Goal: Task Accomplishment & Management: Manage account settings

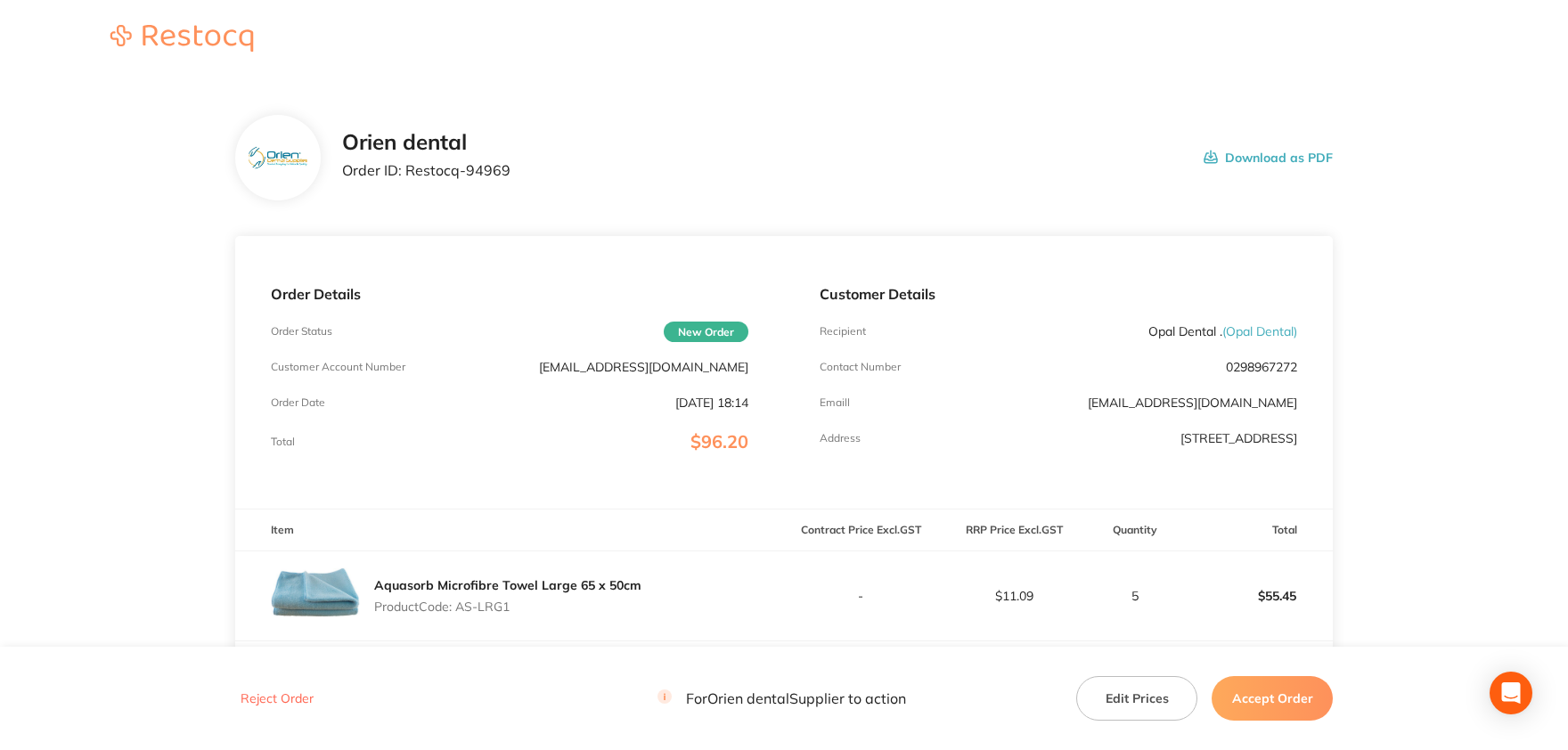
click at [1269, 368] on p "0298967272" at bounding box center [1262, 367] width 72 height 14
copy p "0298967272"
drag, startPoint x: 1205, startPoint y: 329, endPoint x: 1147, endPoint y: 332, distance: 58.1
click at [1149, 332] on p "Opal Dental . ( Opal Dental )" at bounding box center [1223, 332] width 148 height 14
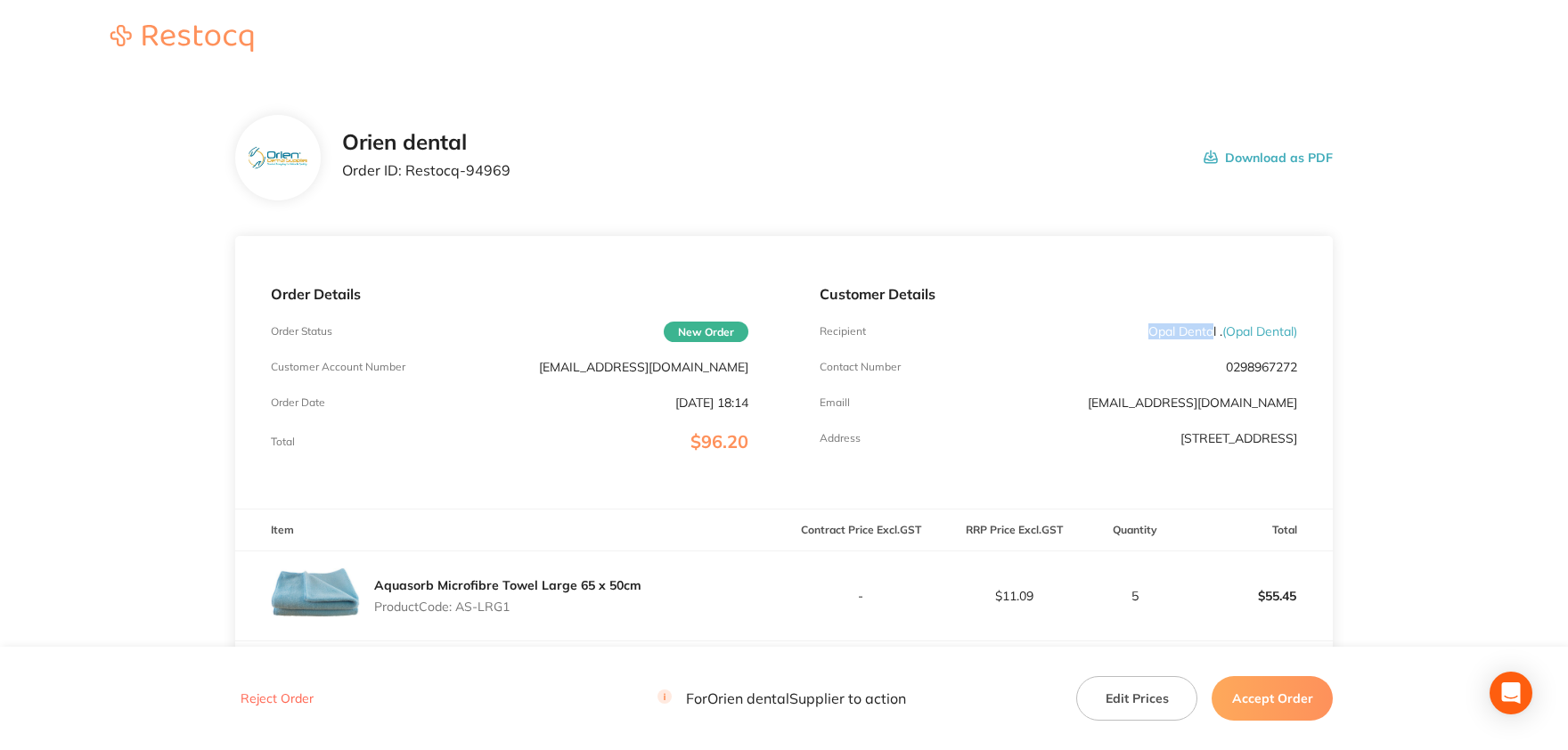
copy p "[PERSON_NAME]"
drag, startPoint x: 749, startPoint y: 365, endPoint x: 564, endPoint y: 369, distance: 185.0
click at [564, 369] on div "Order Details Order Status New Order Customer Account Number [EMAIL_ADDRESS][DO…" at bounding box center [510, 372] width 549 height 273
copy p "[EMAIL_ADDRESS][DOMAIN_NAME]"
drag, startPoint x: 1208, startPoint y: 436, endPoint x: 1039, endPoint y: 435, distance: 169.0
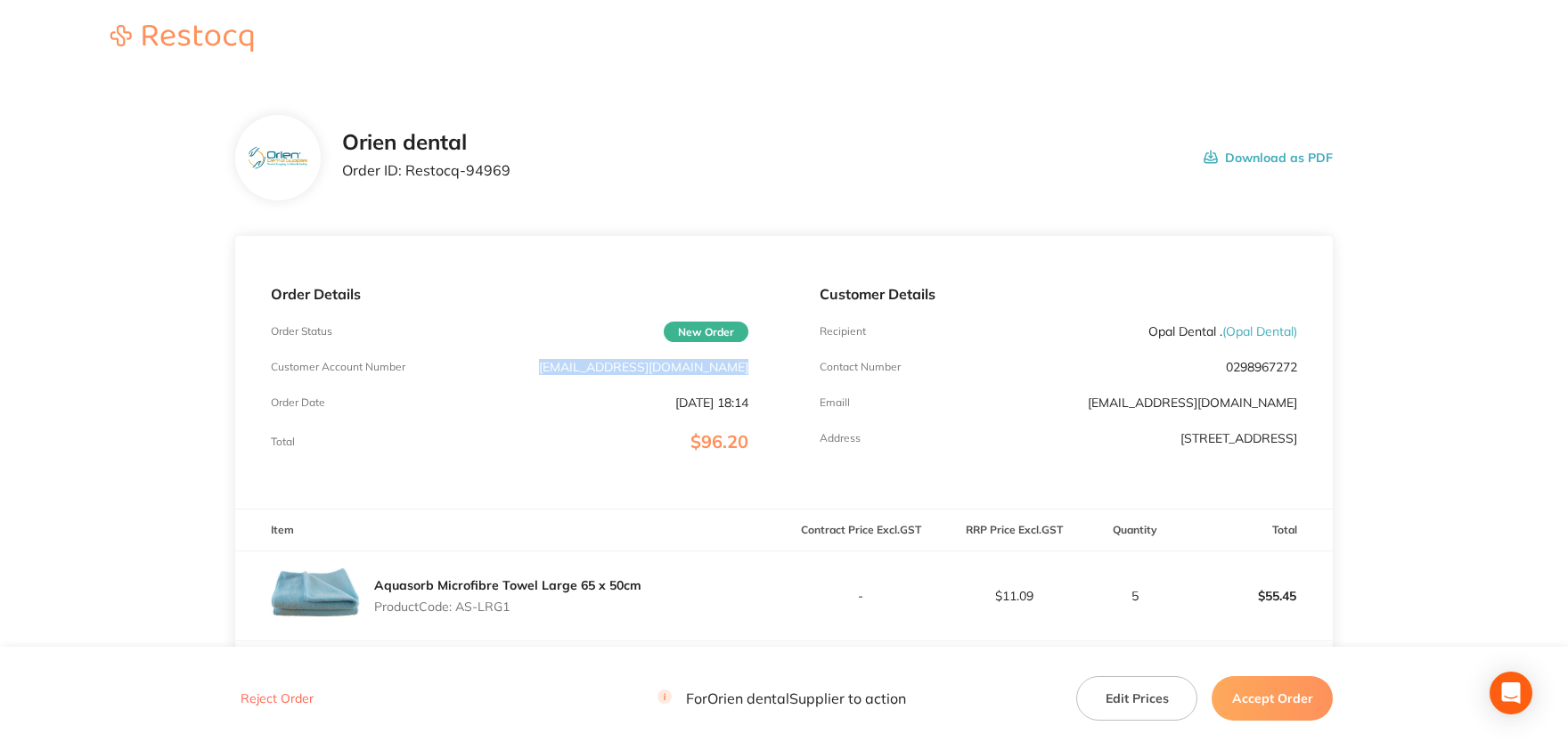
click at [1039, 435] on div "Address [STREET_ADDRESS]" at bounding box center [1058, 438] width 477 height 14
copy p "[STREET_ADDRESS]"
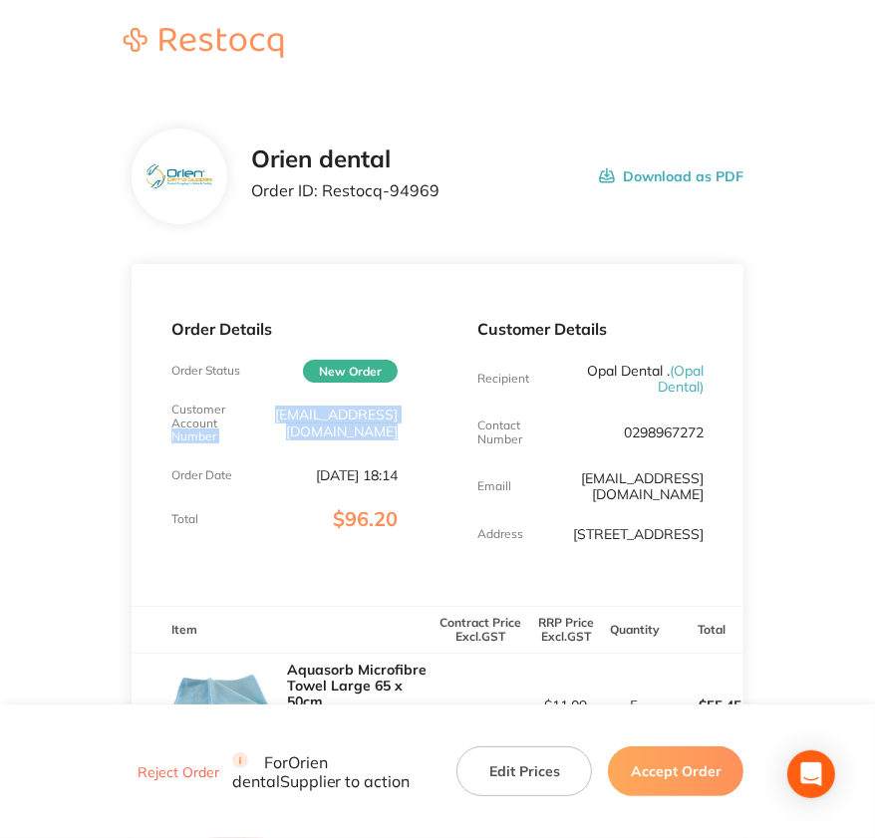
drag, startPoint x: 430, startPoint y: 425, endPoint x: 220, endPoint y: 422, distance: 209.4
click at [221, 423] on div "Customer Account Number [EMAIL_ADDRESS][DOMAIN_NAME]" at bounding box center [284, 423] width 226 height 41
click at [330, 431] on p "[EMAIL_ADDRESS][DOMAIN_NAME]" at bounding box center [322, 423] width 152 height 32
click at [253, 423] on p "[EMAIL_ADDRESS][DOMAIN_NAME]" at bounding box center [322, 423] width 152 height 32
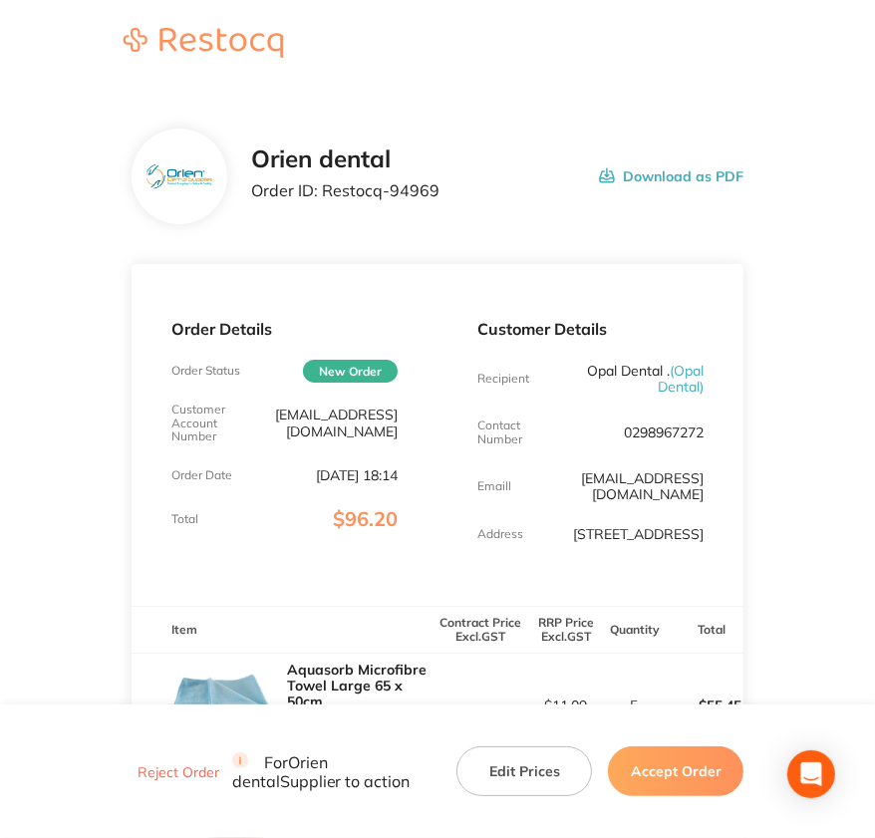
click at [254, 423] on p "[EMAIL_ADDRESS][DOMAIN_NAME]" at bounding box center [322, 423] width 152 height 32
click at [681, 431] on p "0298967272" at bounding box center [664, 433] width 80 height 16
copy p "0298967272"
drag, startPoint x: 439, startPoint y: 187, endPoint x: 321, endPoint y: 192, distance: 117.7
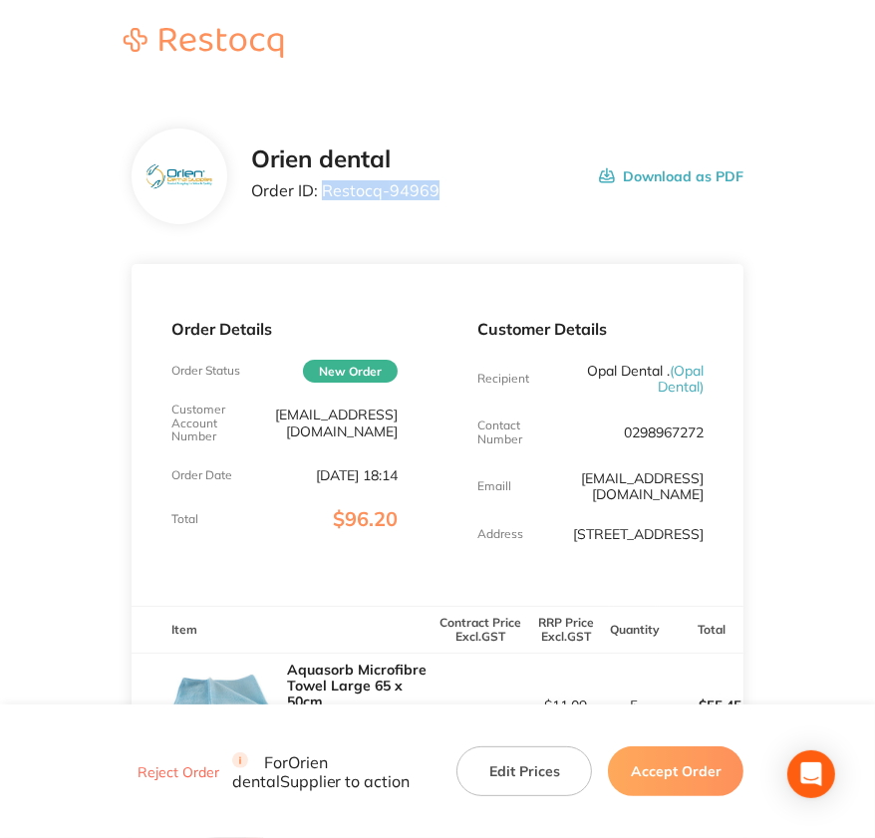
click at [321, 192] on div "Orien dental Order ID: Restocq- 94969 Download as PDF" at bounding box center [497, 177] width 493 height 62
copy p "Restocq- 94969"
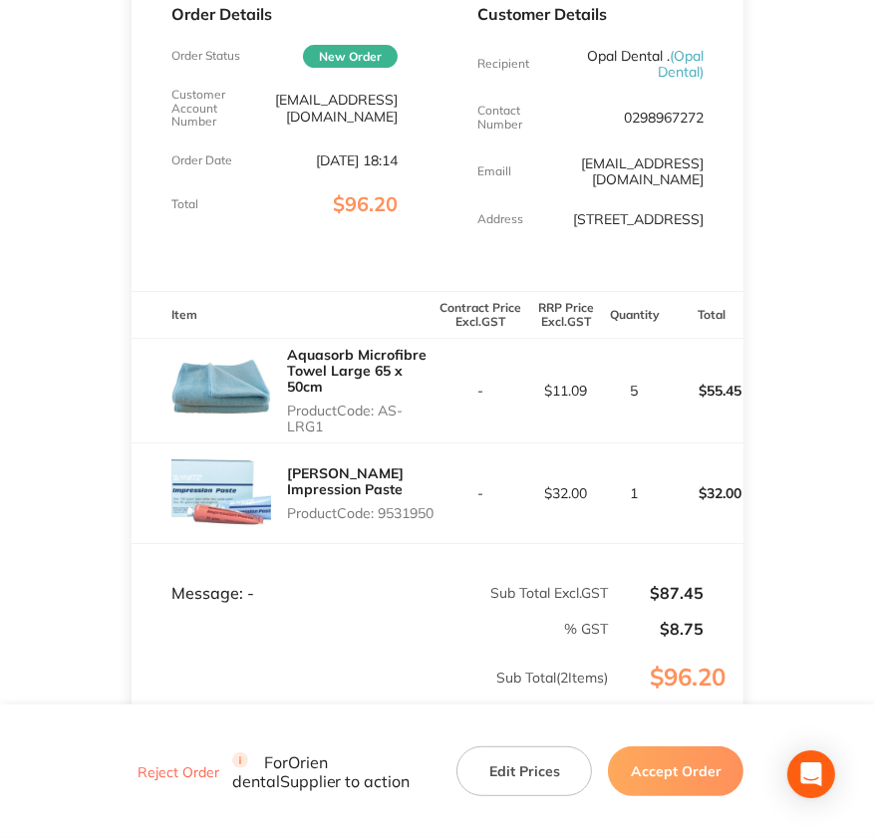
scroll to position [439, 0]
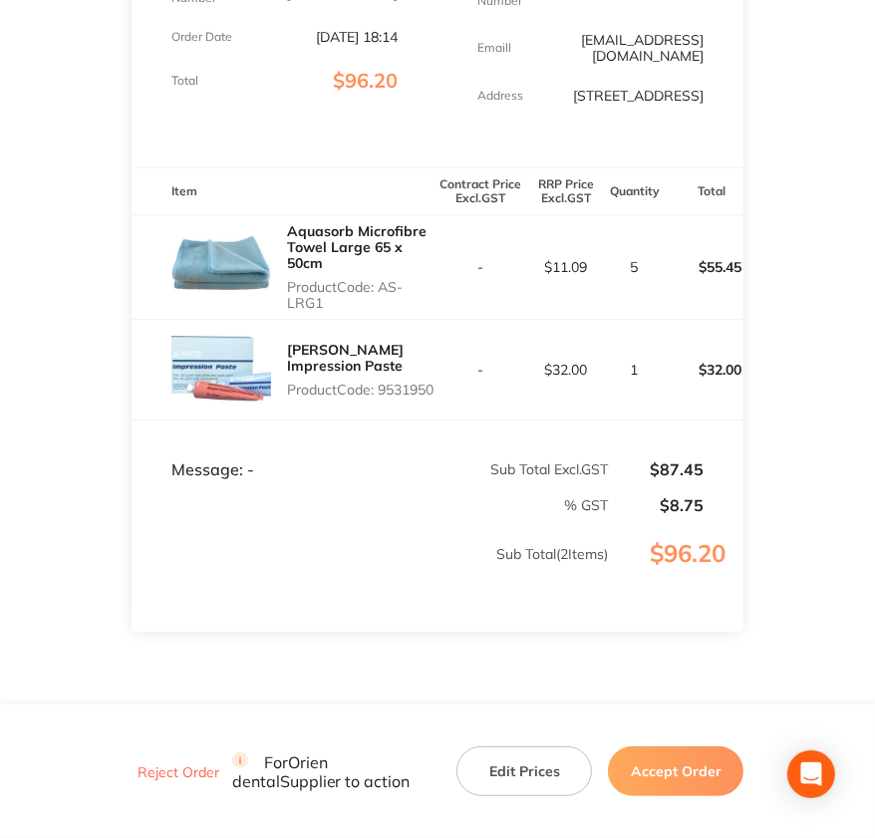
drag, startPoint x: 319, startPoint y: 321, endPoint x: 384, endPoint y: 305, distance: 66.7
click at [384, 305] on p "Product Code: AS-LRG1" at bounding box center [362, 295] width 151 height 32
copy p "AS-LRG1"
click at [335, 398] on p "Product Code: 9531950" at bounding box center [362, 390] width 151 height 16
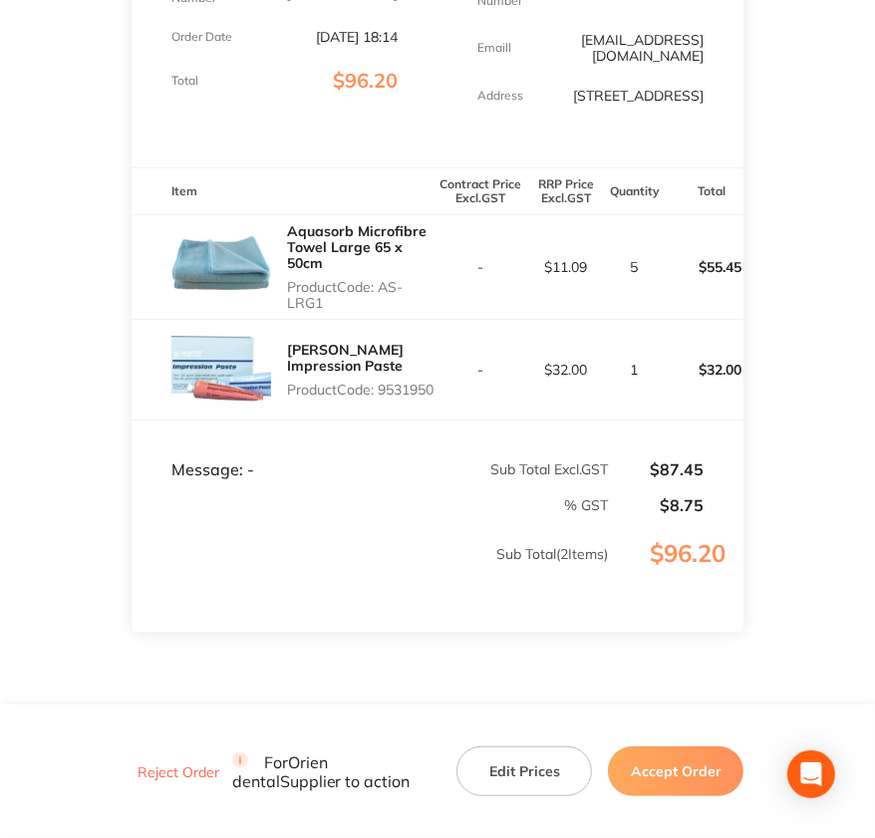
copy p "9531950"
click at [664, 777] on button "Accept Order" at bounding box center [676, 772] width 136 height 50
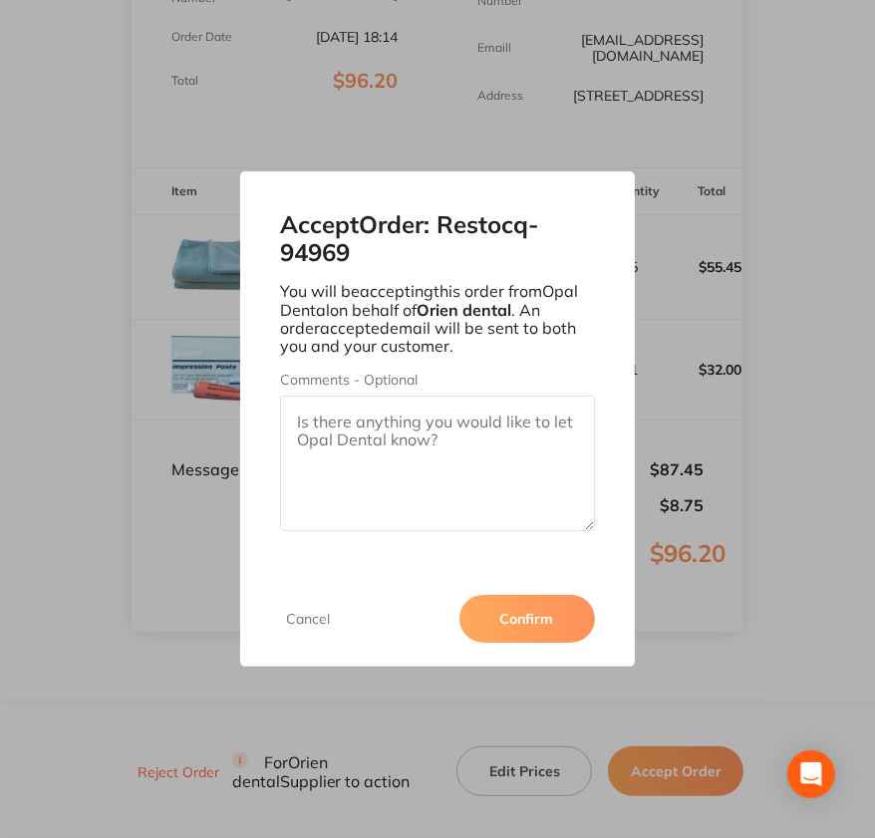
click at [565, 620] on button "Confirm" at bounding box center [528, 619] width 136 height 48
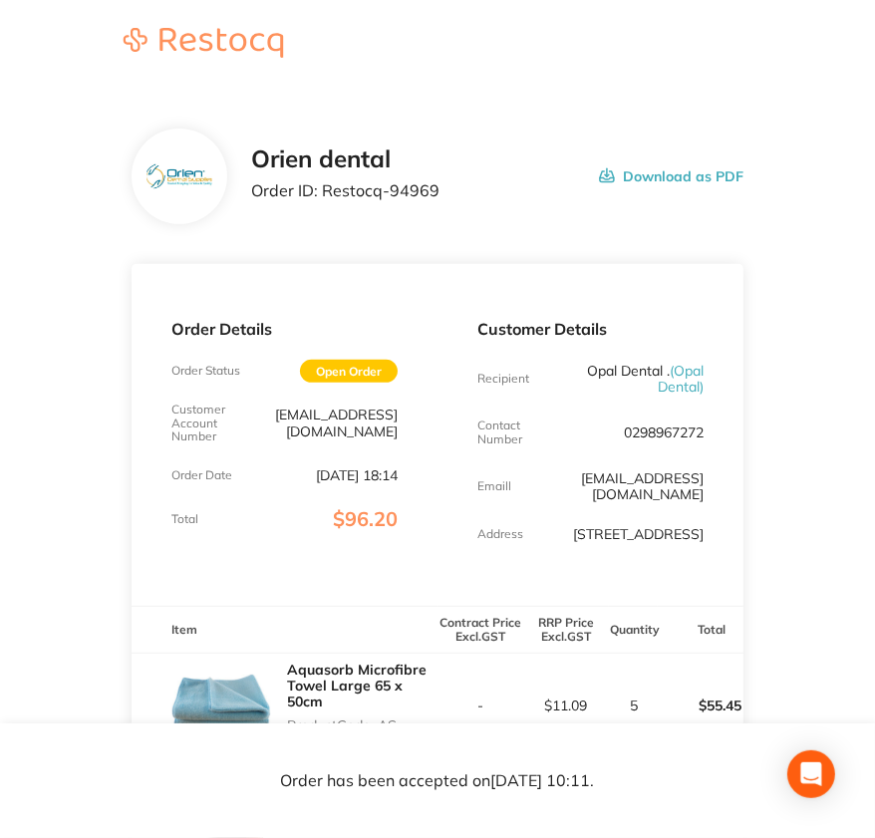
scroll to position [0, 0]
